Goal: Find specific page/section: Find specific page/section

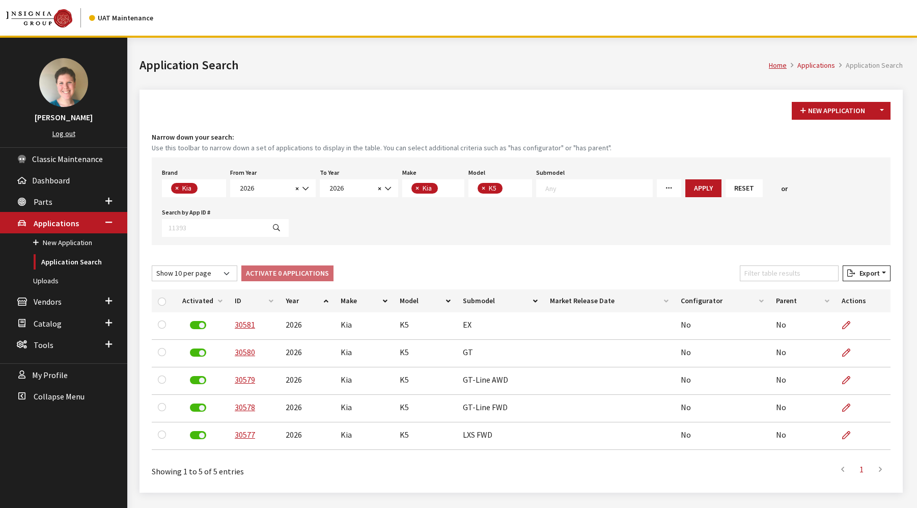
select select "58"
select select "2026"
select select "31"
select select "1102"
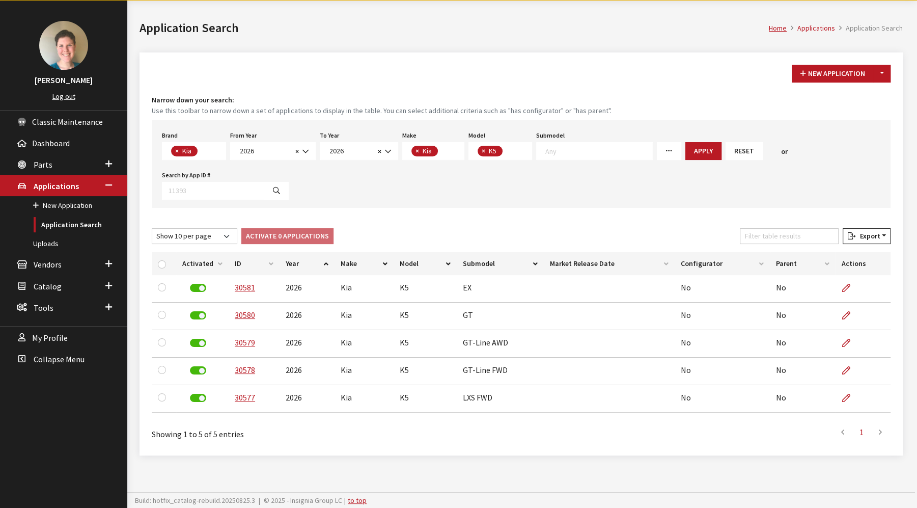
scroll to position [9, 0]
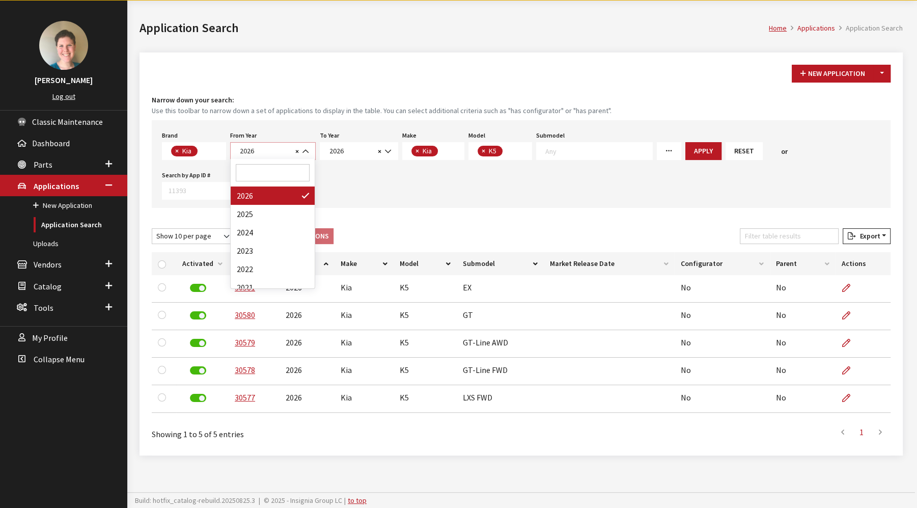
click at [302, 146] on b at bounding box center [302, 146] width 0 height 0
select select "2025"
select select
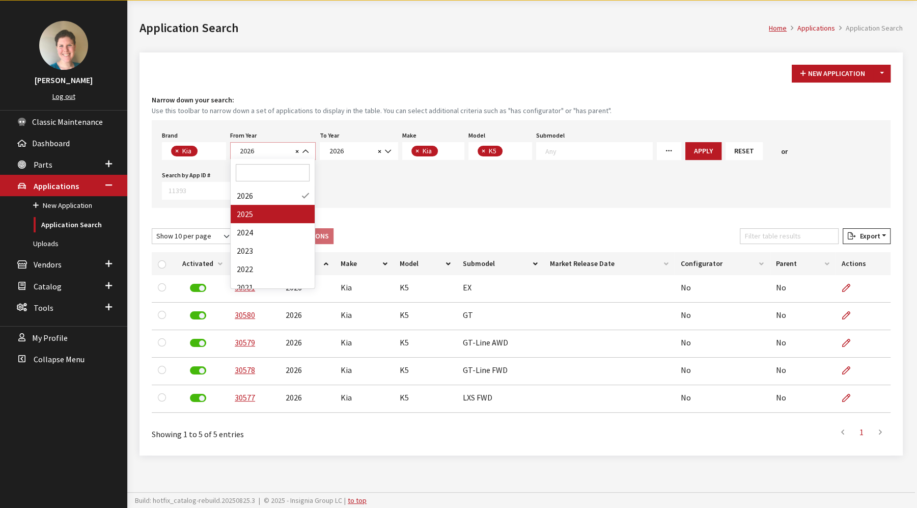
select select
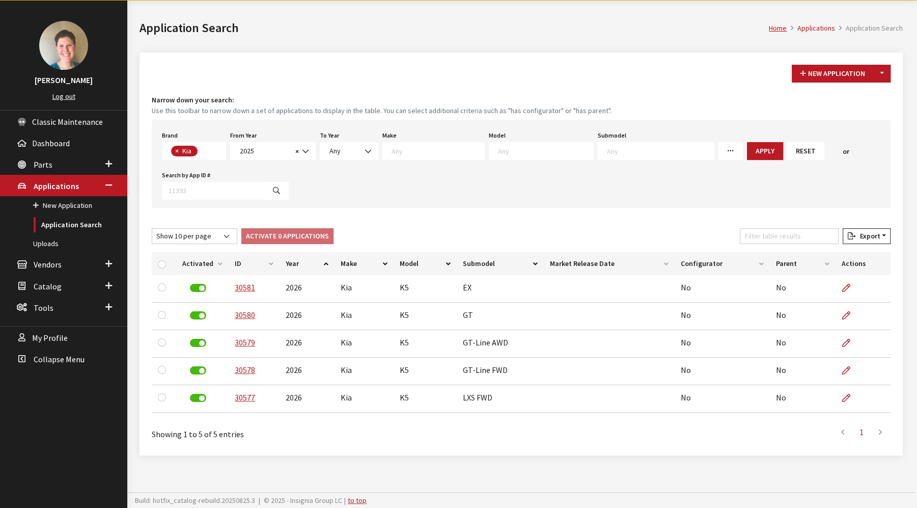
scroll to position [0, 0]
click at [353, 150] on span "Any" at bounding box center [348, 151] width 45 height 11
select select "2026"
select select
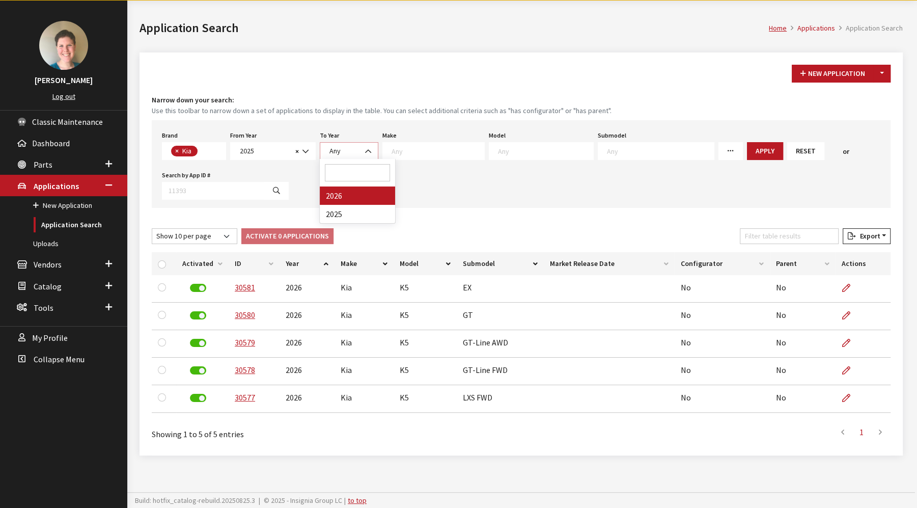
select select
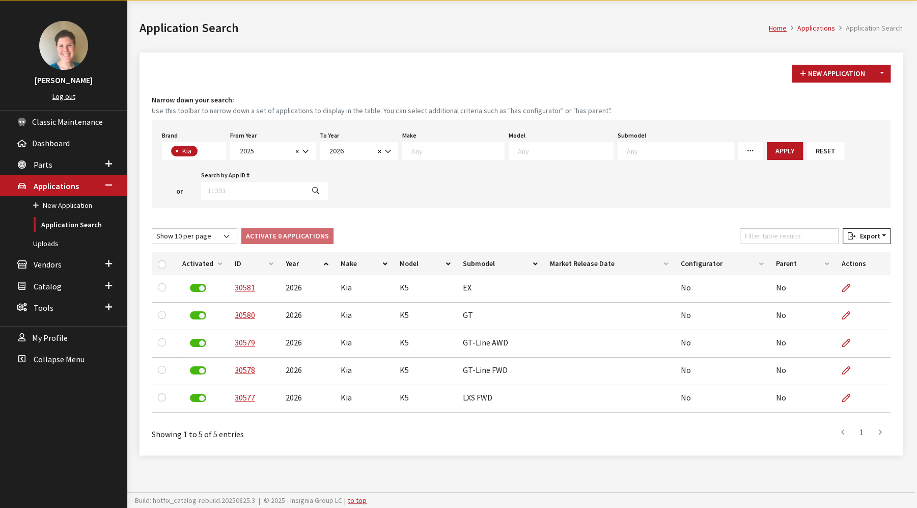
click at [738, 155] on link "More Filters" at bounding box center [750, 151] width 24 height 18
click at [742, 236] on div "Missing Configurators" at bounding box center [778, 236] width 73 height 21
click at [742, 234] on input "Missing Configurators" at bounding box center [746, 232] width 8 height 8
checkbox input "true"
click at [442, 153] on textarea "Search" at bounding box center [457, 150] width 93 height 9
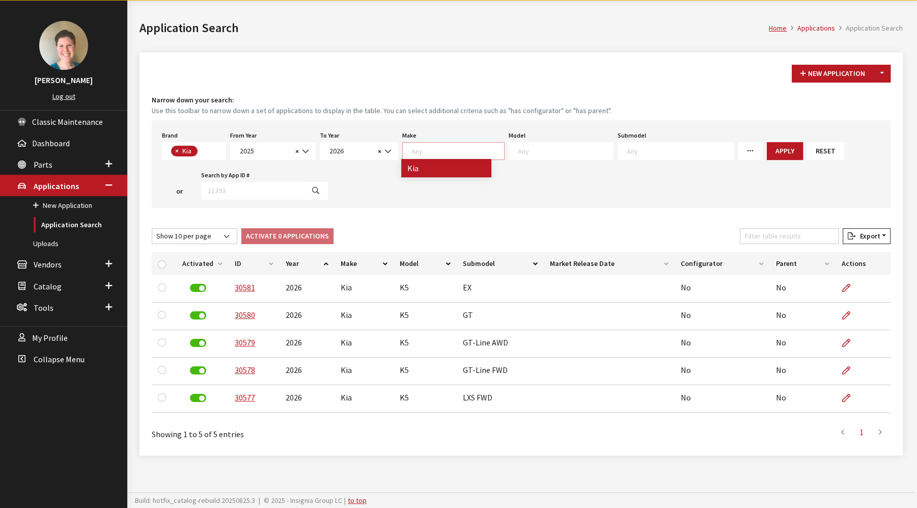
select select "31"
select select
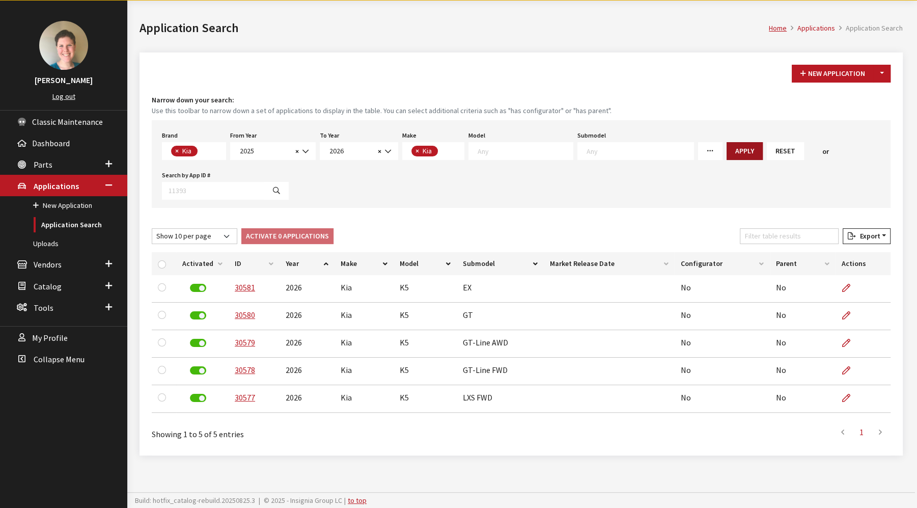
click at [727, 151] on button "Apply" at bounding box center [745, 151] width 36 height 18
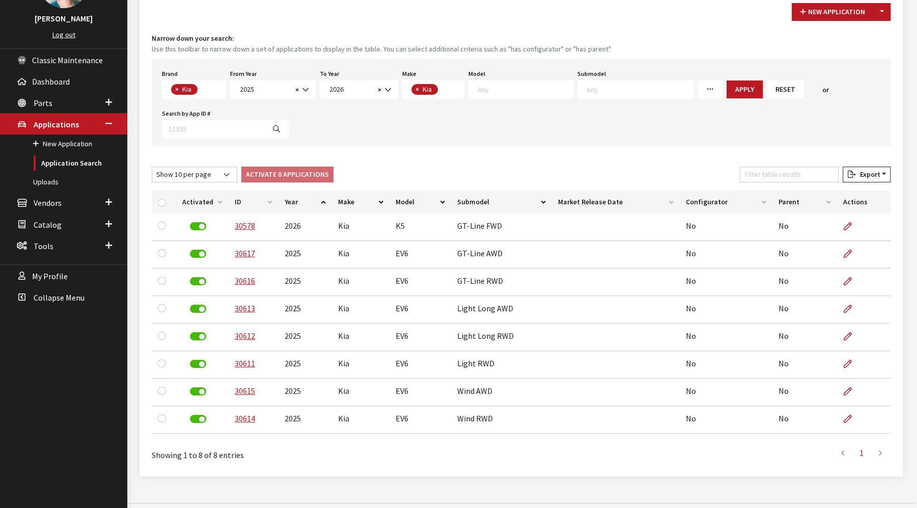
scroll to position [110, 0]
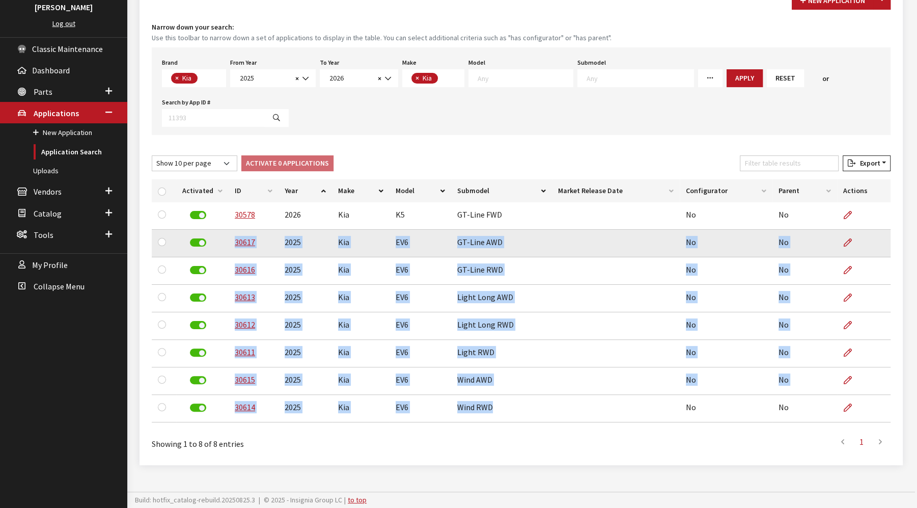
drag, startPoint x: 452, startPoint y: 417, endPoint x: 233, endPoint y: 245, distance: 278.6
click at [233, 245] on tbody "30578 2026 Kia K5 GT-Line FWD No No 30617 2025 Kia EV6 GT-Line AWD No No 30616 …" at bounding box center [521, 312] width 739 height 220
copy tbody "30617 2025 Kia EV6 GT-Line AWD No No 30616 2025 Kia EV6 GT-Line RWD No No 30613…"
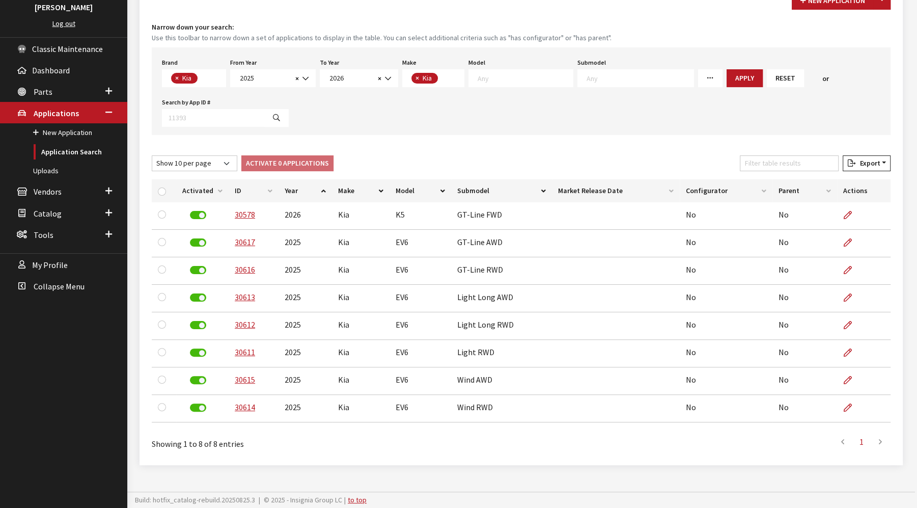
click at [202, 75] on textarea "Search" at bounding box center [203, 78] width 6 height 9
select select
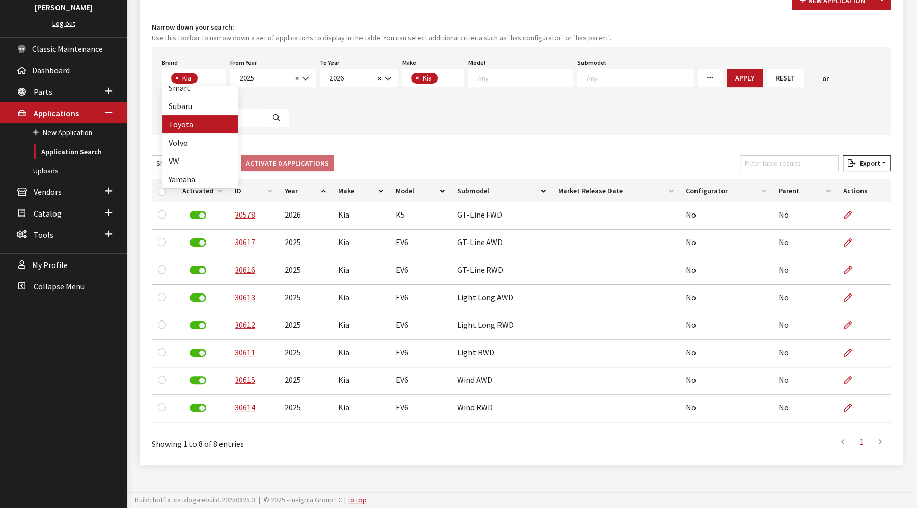
select select
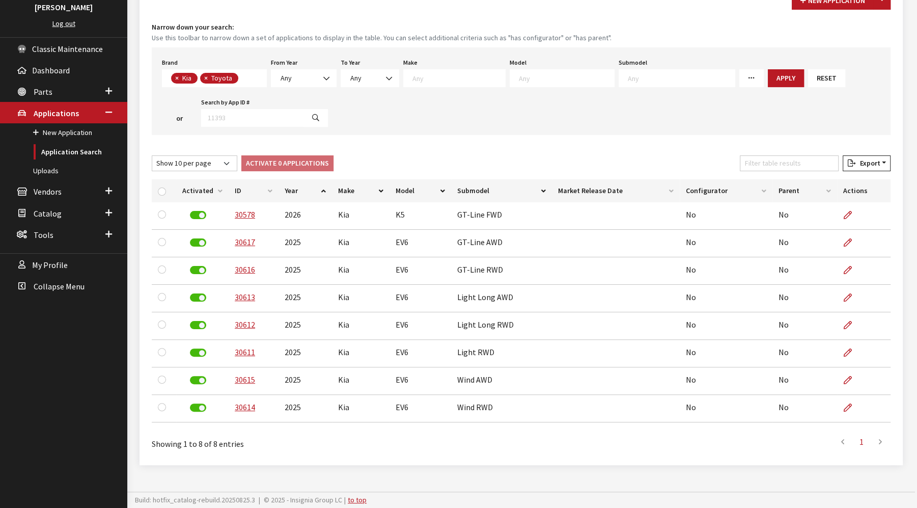
scroll to position [0, 0]
click at [178, 76] on span "×" at bounding box center [177, 77] width 4 height 9
select select "6"
select select
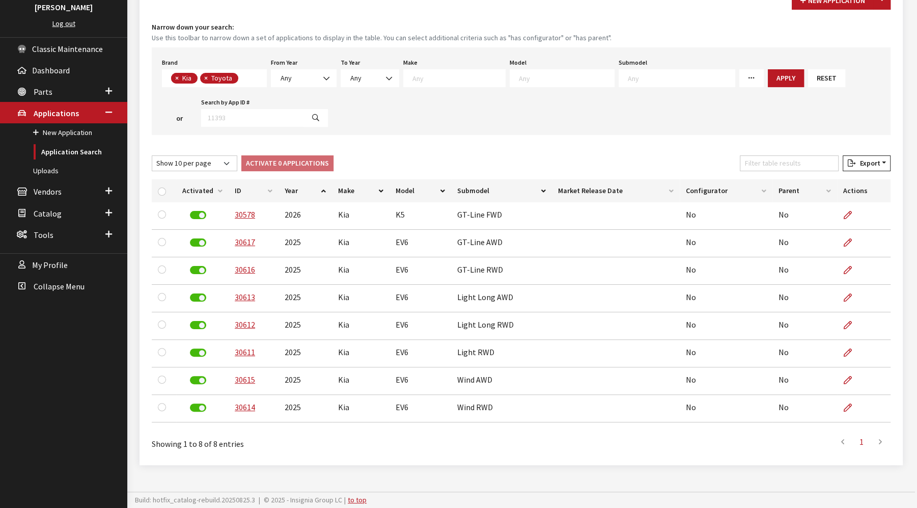
select select
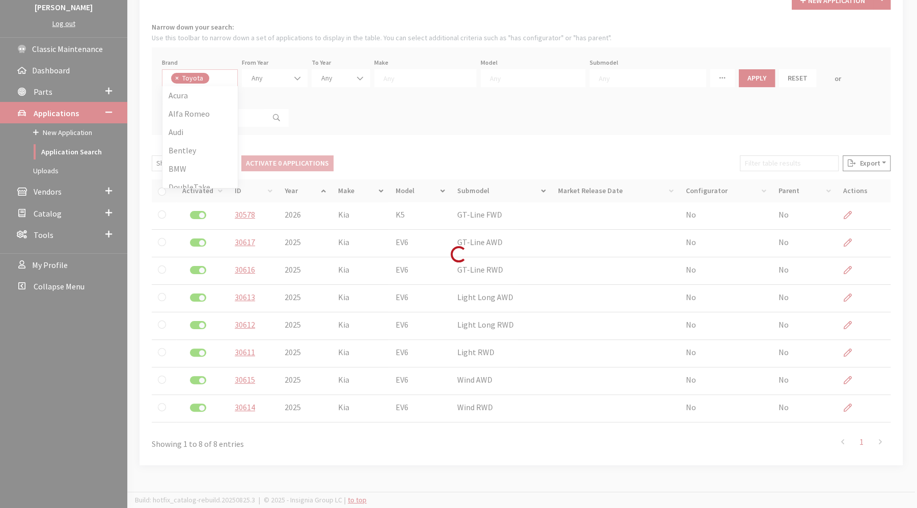
scroll to position [476, 0]
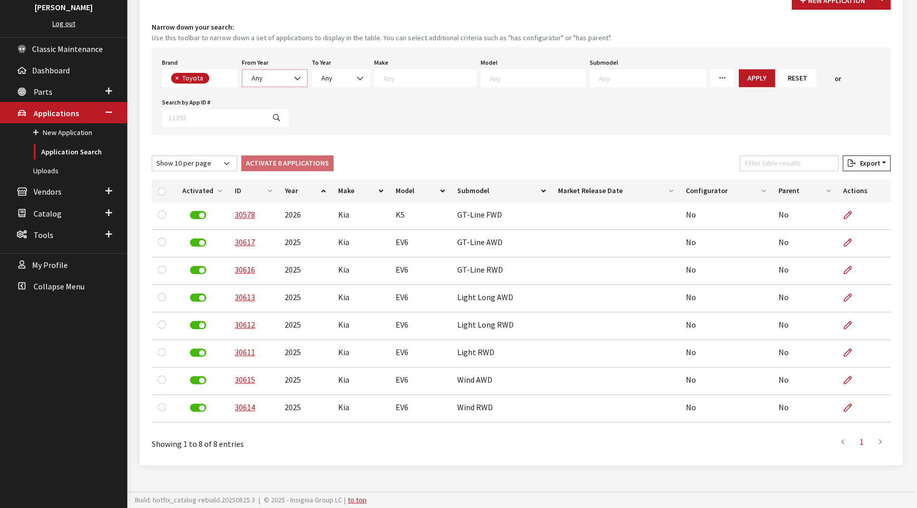
click at [252, 77] on span "Any" at bounding box center [257, 77] width 11 height 9
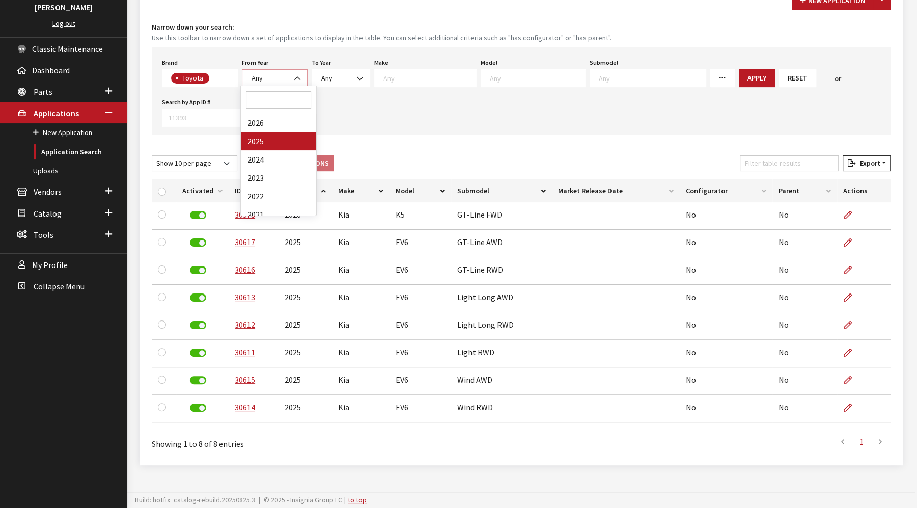
select select "2025"
select select
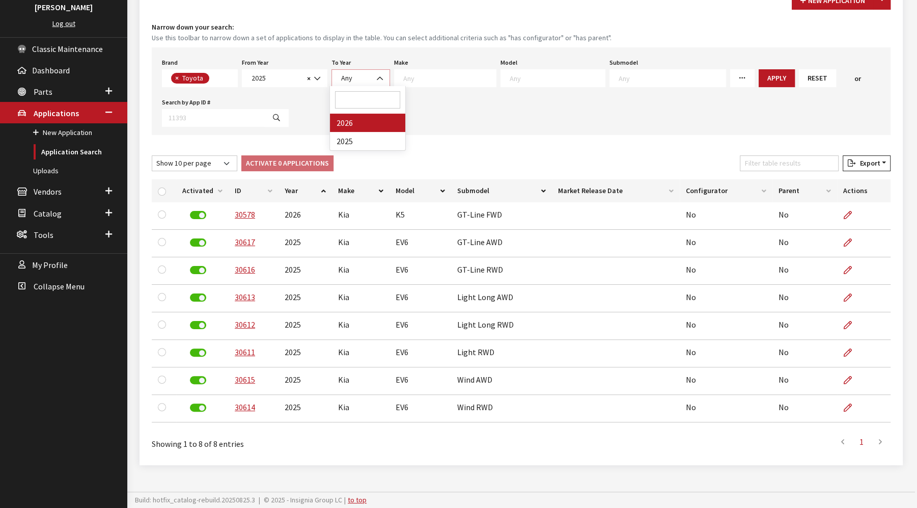
click at [359, 76] on span "Any" at bounding box center [360, 78] width 45 height 11
select select "2026"
select select
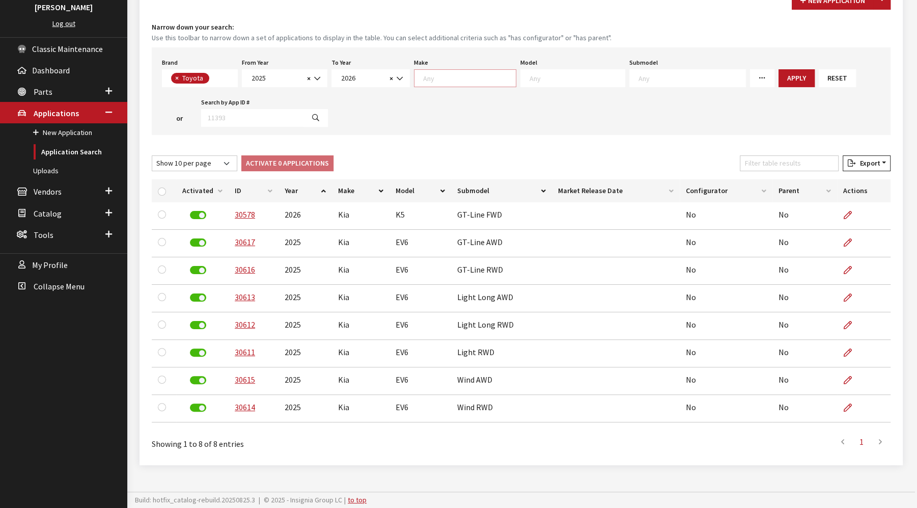
click at [429, 78] on textarea "Search" at bounding box center [469, 77] width 93 height 9
select select "20"
select select
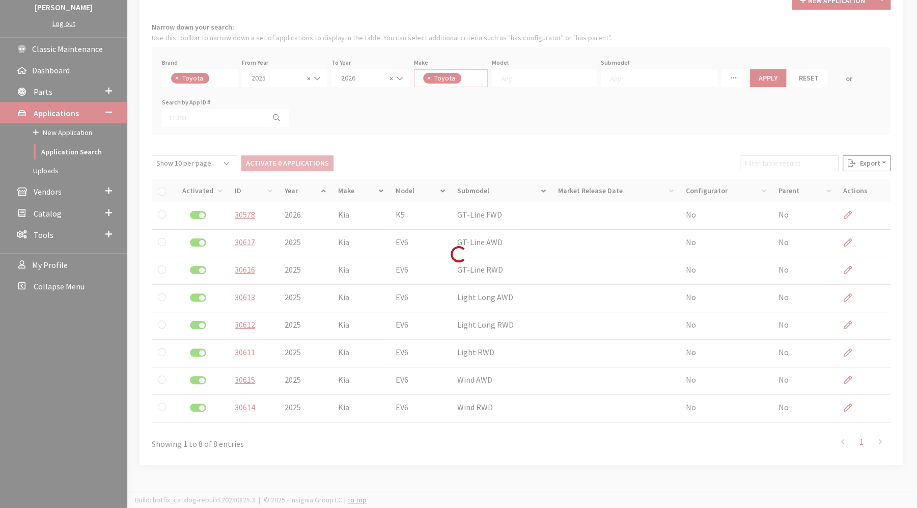
scroll to position [0, 0]
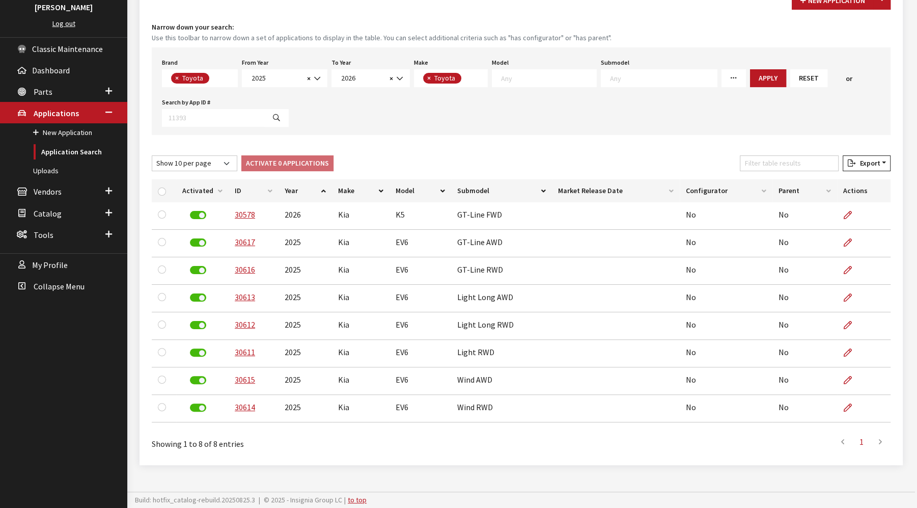
click at [722, 75] on link "More Filters" at bounding box center [734, 78] width 24 height 18
click at [750, 76] on button "Apply" at bounding box center [768, 78] width 36 height 18
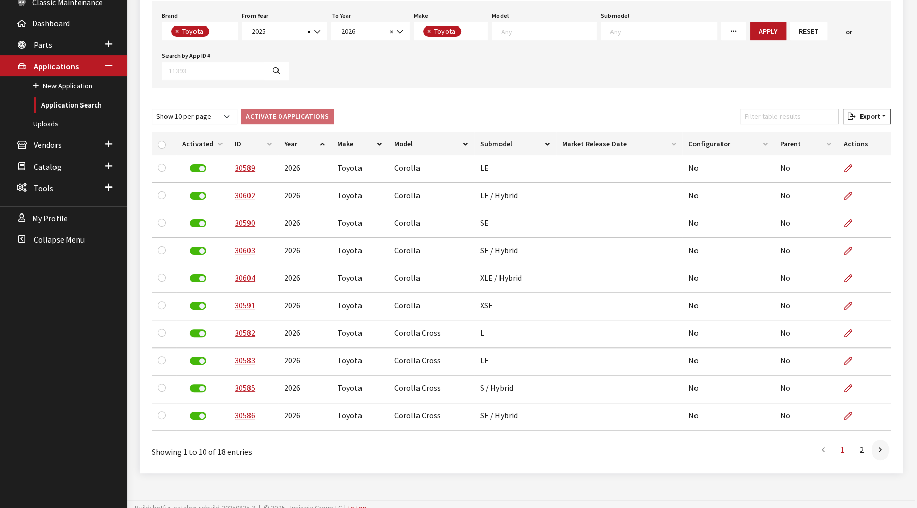
scroll to position [166, 0]
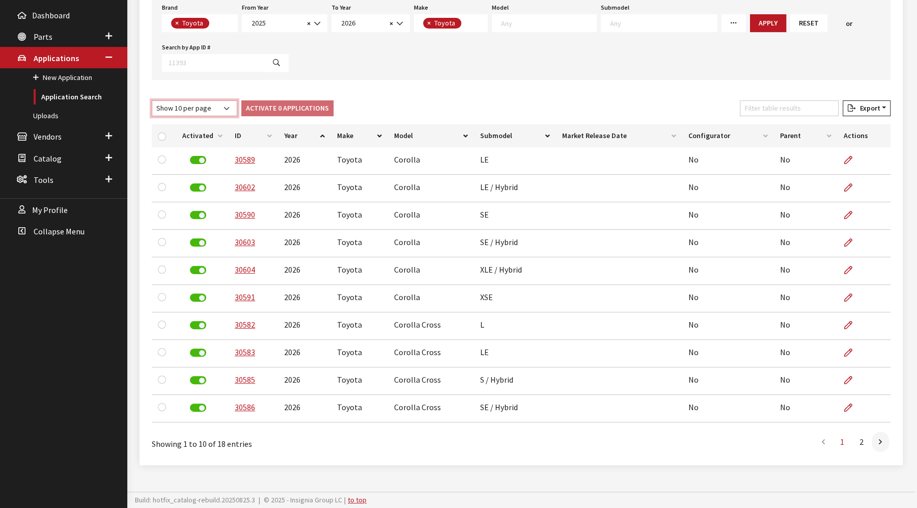
click at [193, 108] on select "Show 10 per page Show 25 per page Show 50 per page Show 100 per page Show 1000 …" at bounding box center [195, 108] width 86 height 16
select select "25"
click at [152, 100] on select "Show 10 per page Show 25 per page Show 50 per page Show 100 per page Show 1000 …" at bounding box center [195, 108] width 86 height 16
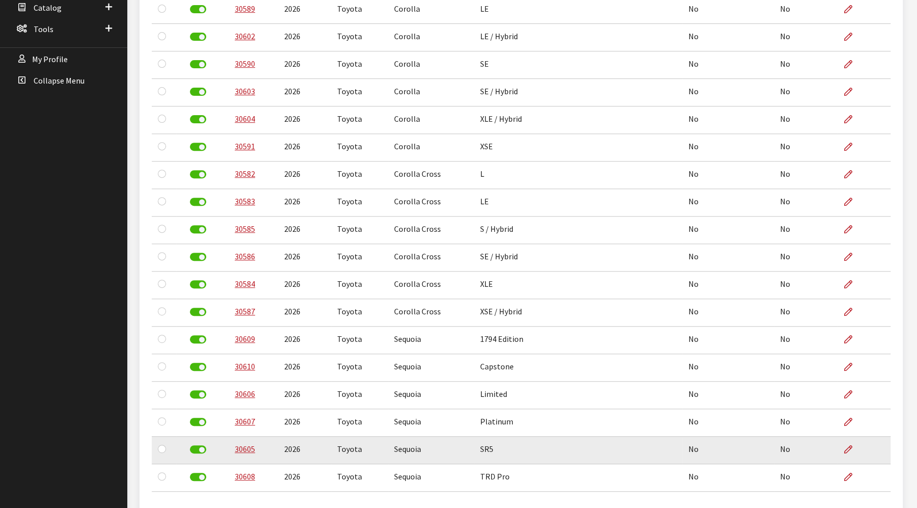
scroll to position [275, 0]
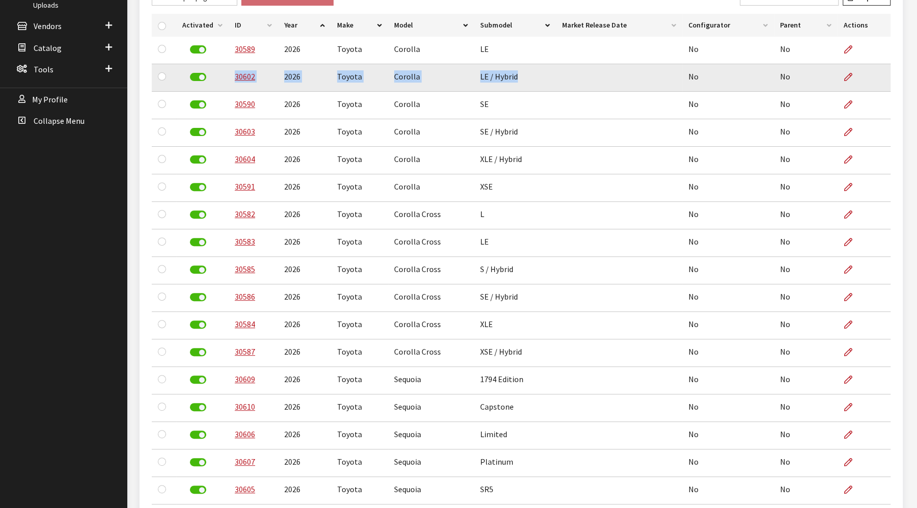
drag, startPoint x: 520, startPoint y: 73, endPoint x: 228, endPoint y: 79, distance: 292.4
click at [228, 79] on tr "30602 2026 Toyota Corolla LE / Hybrid No No" at bounding box center [521, 77] width 739 height 27
copy tr "30602 2026 Toyota Corolla LE / Hybrid"
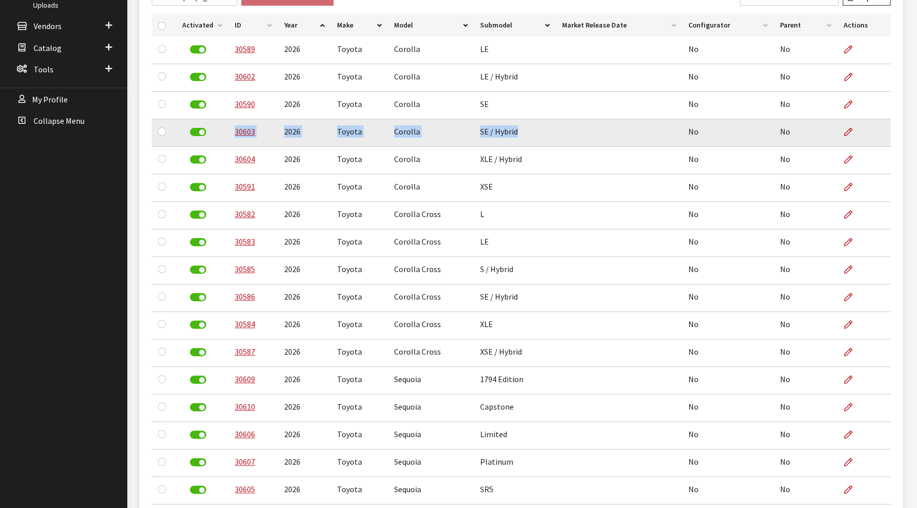
drag, startPoint x: 517, startPoint y: 132, endPoint x: 230, endPoint y: 134, distance: 287.2
click at [230, 134] on tr "30603 2026 Toyota Corolla SE / Hybrid No No" at bounding box center [521, 132] width 739 height 27
copy tr "30603 2026 Toyota Corolla SE / Hybrid"
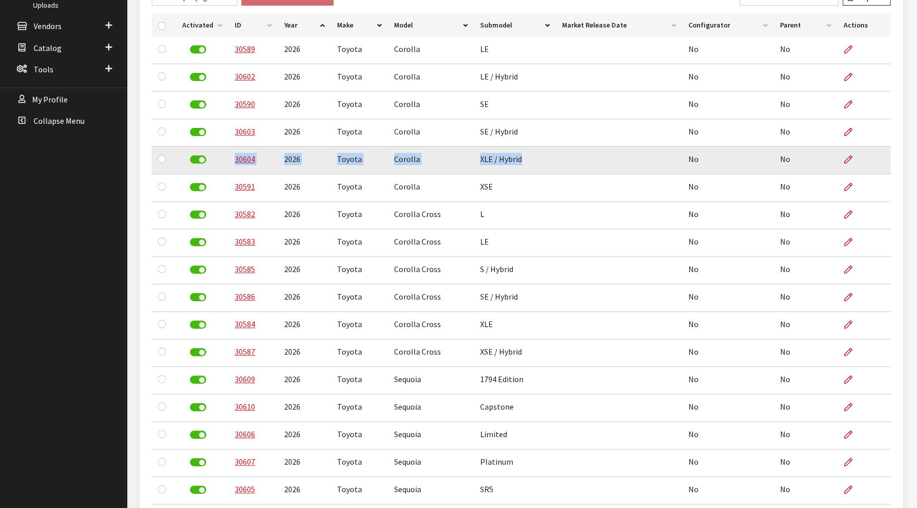
drag, startPoint x: 529, startPoint y: 159, endPoint x: 226, endPoint y: 164, distance: 303.0
click at [226, 164] on tr "30604 2026 Toyota Corolla XLE / Hybrid No No" at bounding box center [521, 160] width 739 height 27
copy tr "30604 2026 Toyota Corolla XLE / Hybrid"
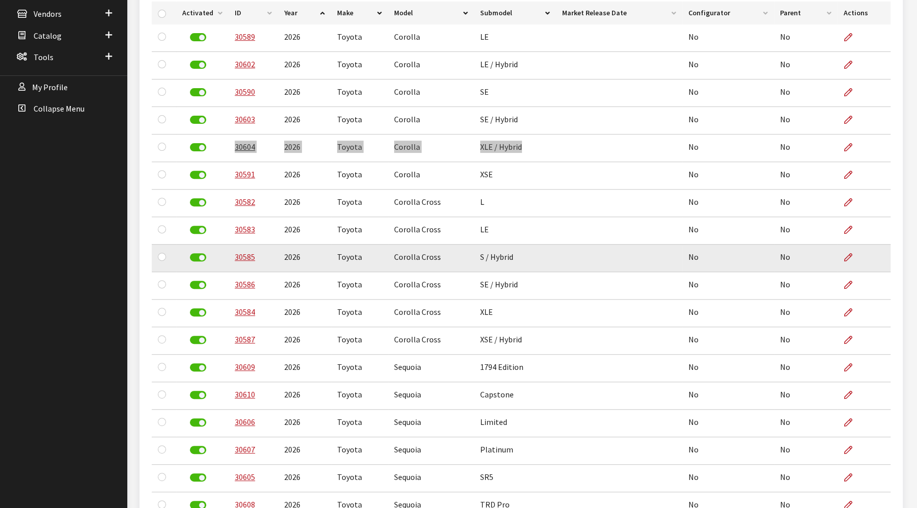
scroll to position [389, 0]
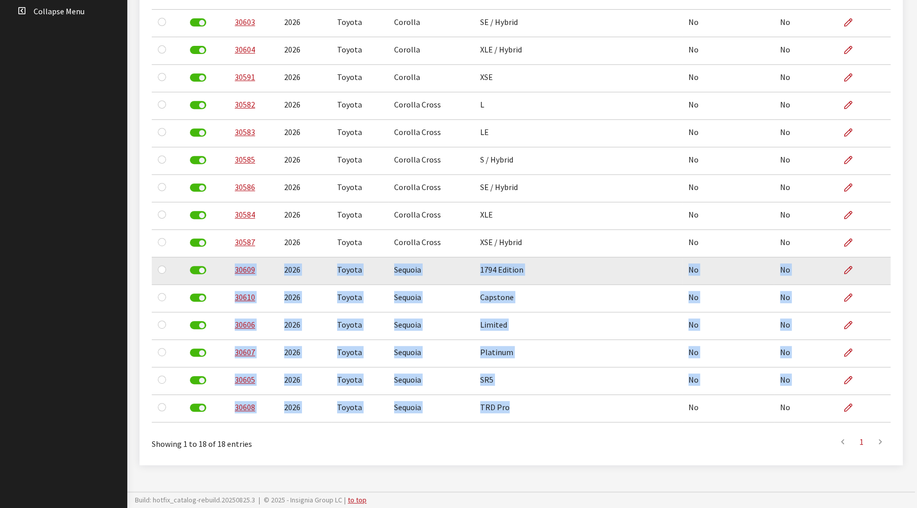
drag, startPoint x: 511, startPoint y: 408, endPoint x: 232, endPoint y: 274, distance: 309.5
click at [232, 274] on tbody "30589 2026 Toyota Corolla LE No No 30602 2026 Toyota Corolla LE / Hybrid No No …" at bounding box center [521, 174] width 739 height 495
copy tbody "30609 2026 Toyota Sequoia 1794 Edition No No 30610 2026 Toyota Sequoia Capstone…"
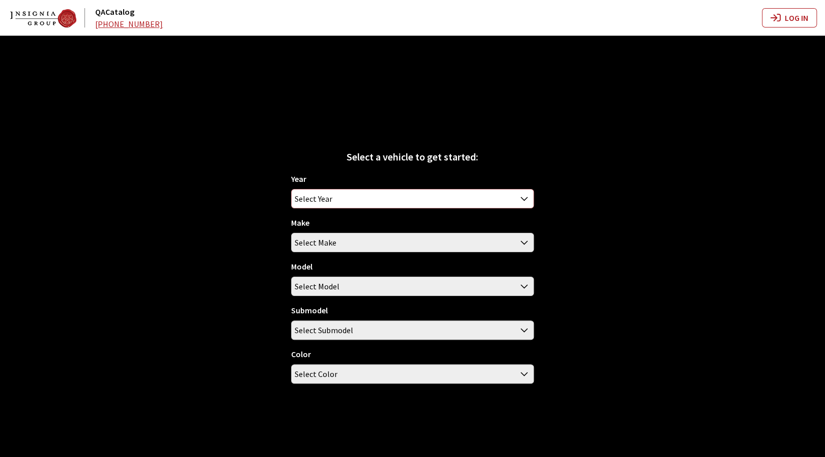
drag, startPoint x: 322, startPoint y: 209, endPoint x: 364, endPoint y: 198, distance: 43.1
click at [364, 198] on span "Select Year" at bounding box center [412, 198] width 241 height 18
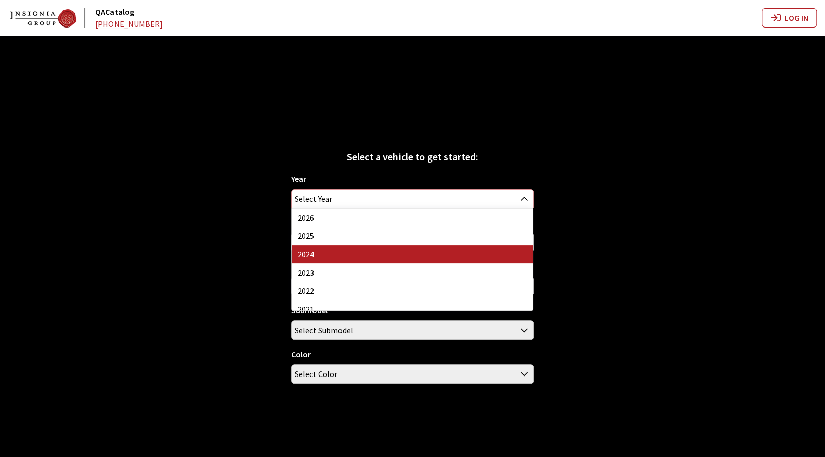
select select "42"
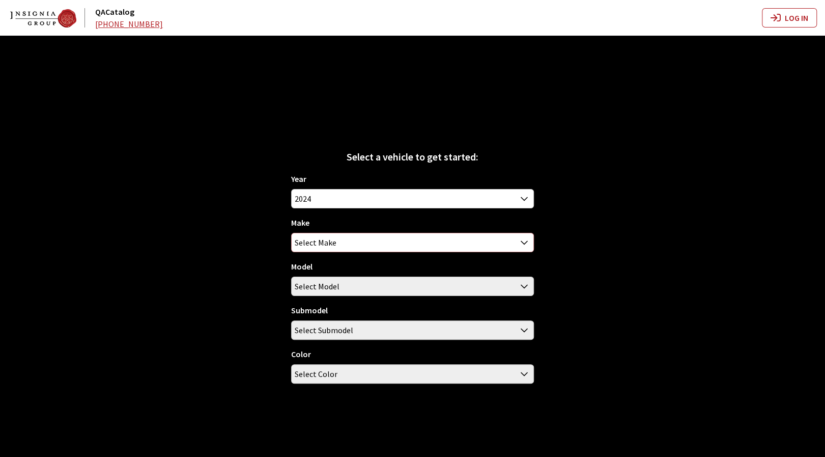
click at [370, 242] on span "Select Make" at bounding box center [412, 242] width 241 height 18
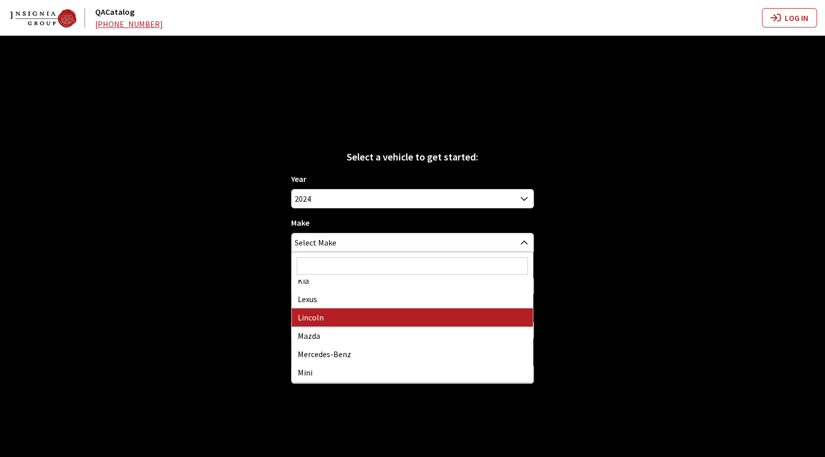
scroll to position [306, 0]
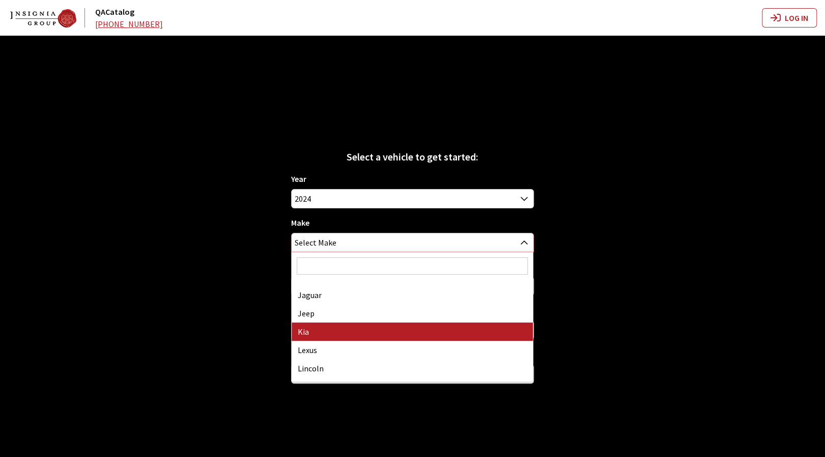
select select "31"
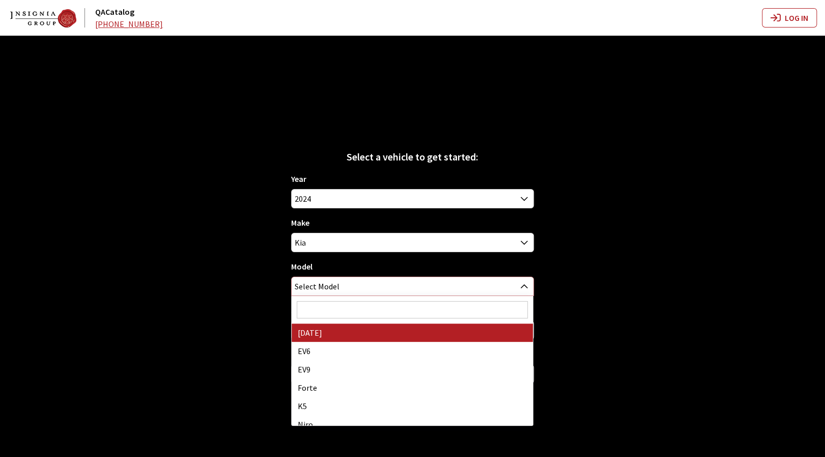
click at [389, 285] on span "Select Model" at bounding box center [412, 286] width 241 height 18
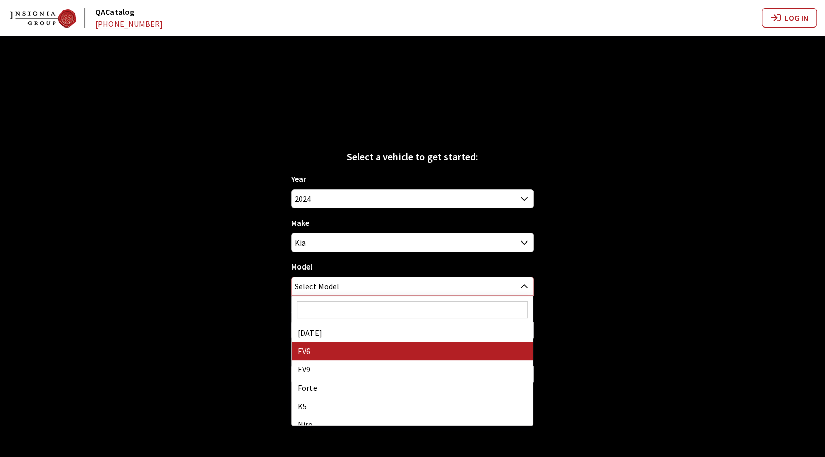
select select "1202"
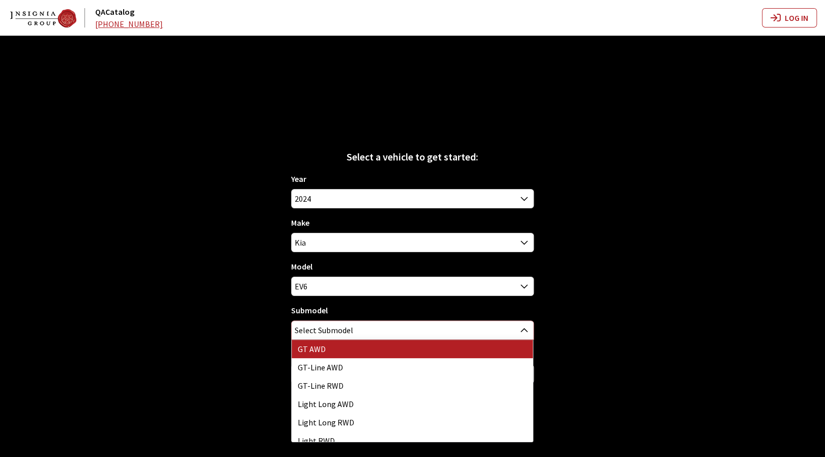
click at [386, 326] on span "Select Submodel" at bounding box center [412, 330] width 241 height 18
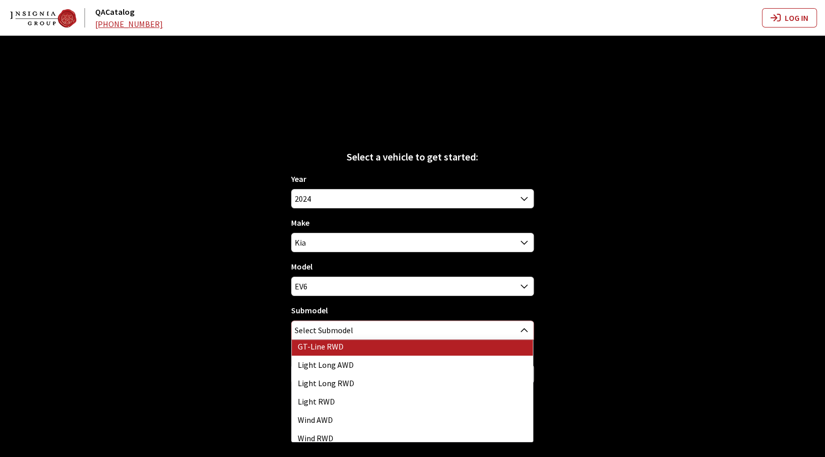
scroll to position [45, 0]
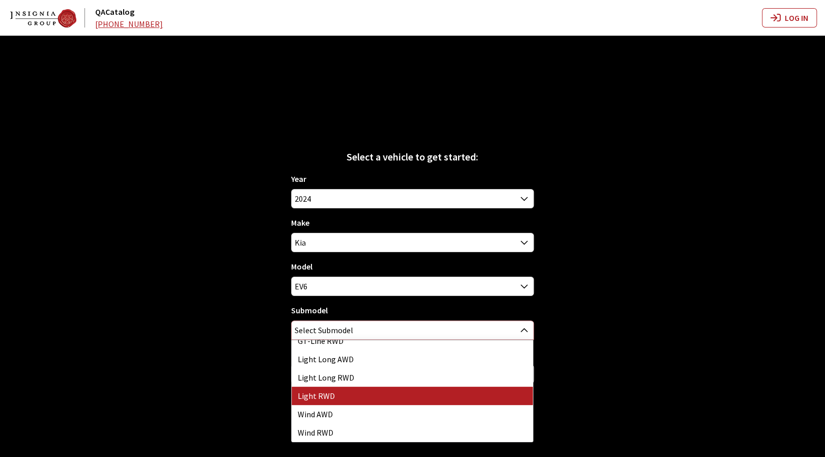
select select "3936"
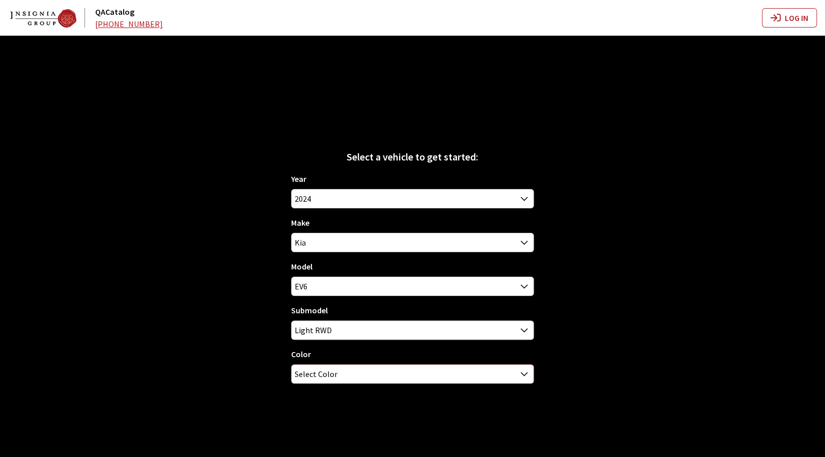
click at [361, 375] on span "Select Color" at bounding box center [412, 374] width 241 height 18
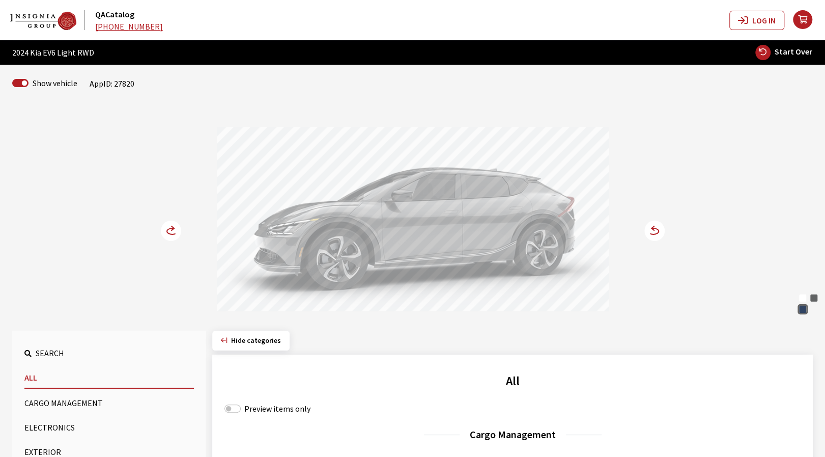
click at [659, 233] on circle at bounding box center [655, 230] width 20 height 20
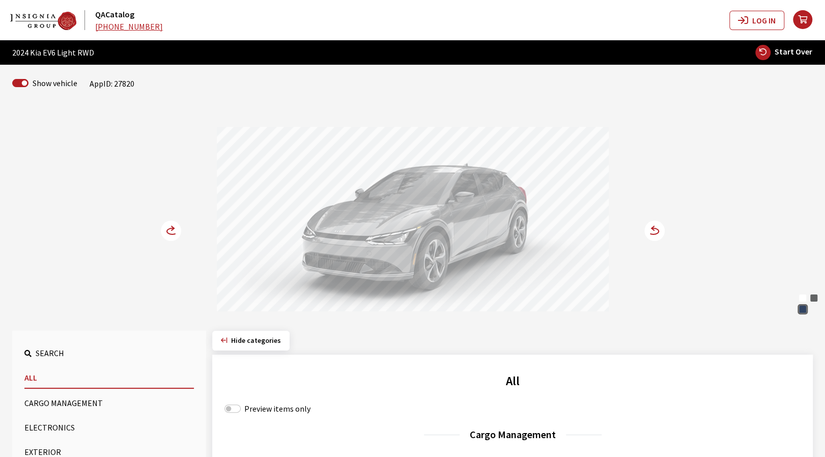
click at [167, 233] on circle at bounding box center [171, 230] width 20 height 20
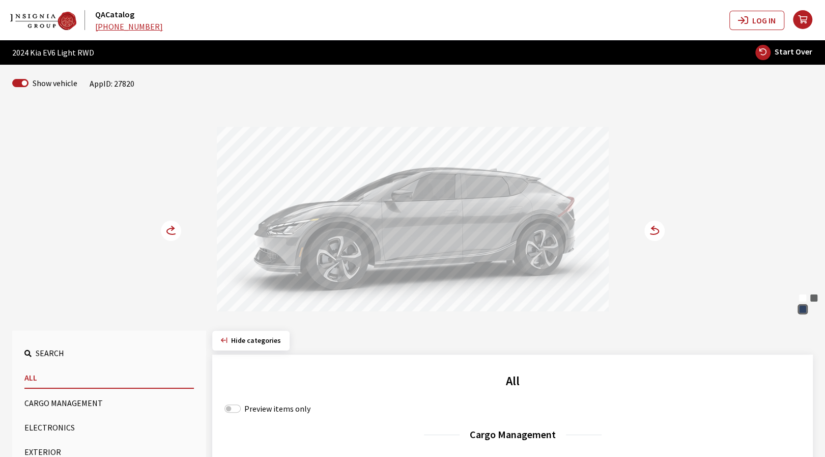
click at [168, 232] on icon at bounding box center [172, 231] width 11 height 6
